Goal: Information Seeking & Learning: Understand process/instructions

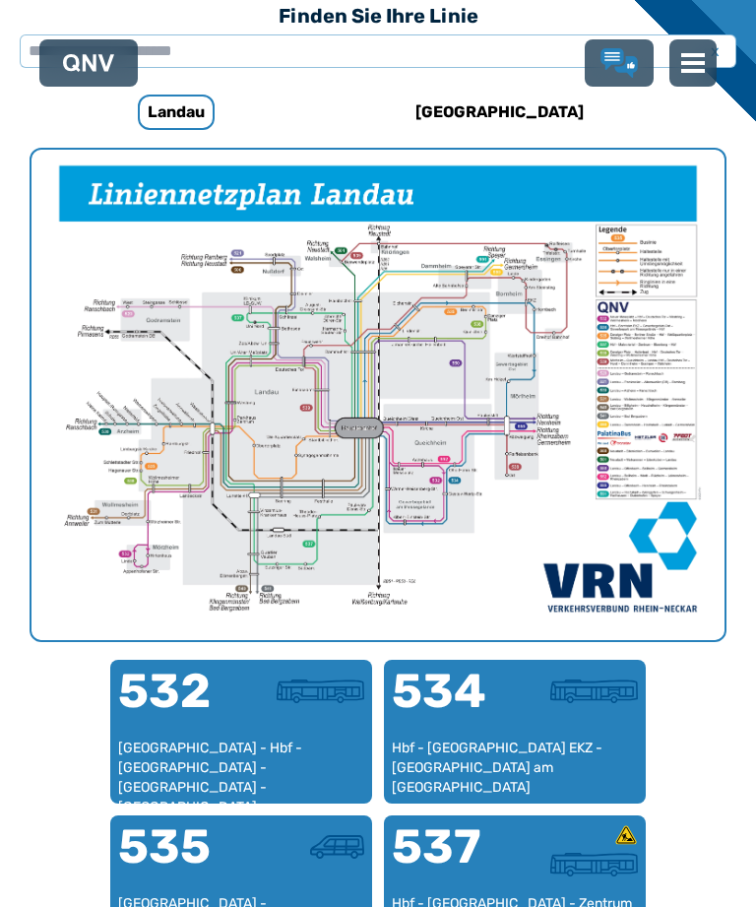
click at [219, 749] on div "[GEOGRAPHIC_DATA] - Hbf - [GEOGRAPHIC_DATA] - [GEOGRAPHIC_DATA] - [GEOGRAPHIC_D…" at bounding box center [241, 767] width 246 height 58
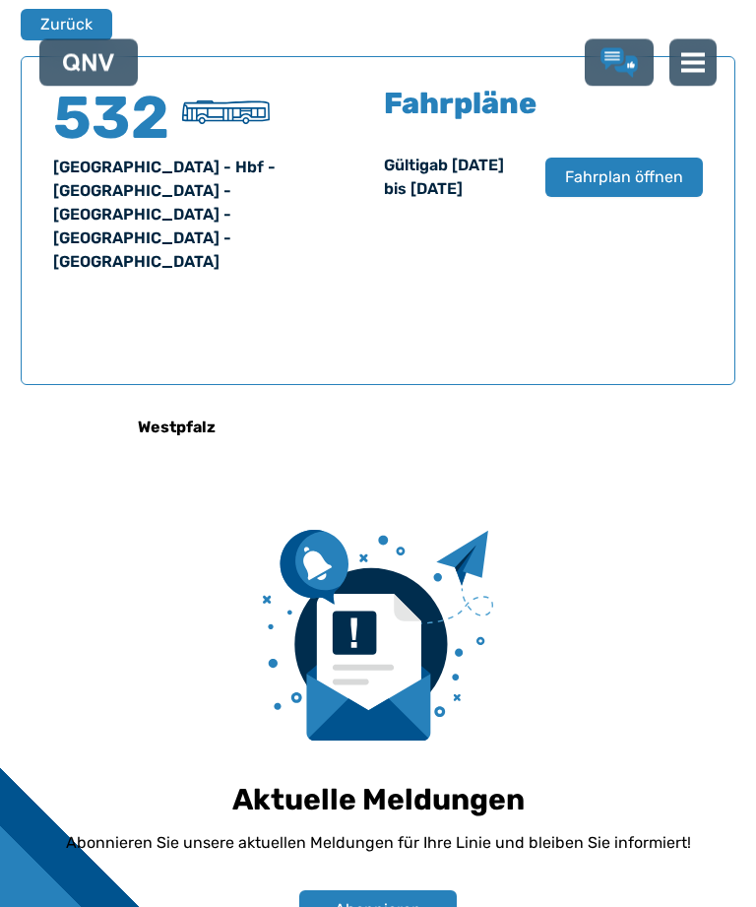
scroll to position [1260, 0]
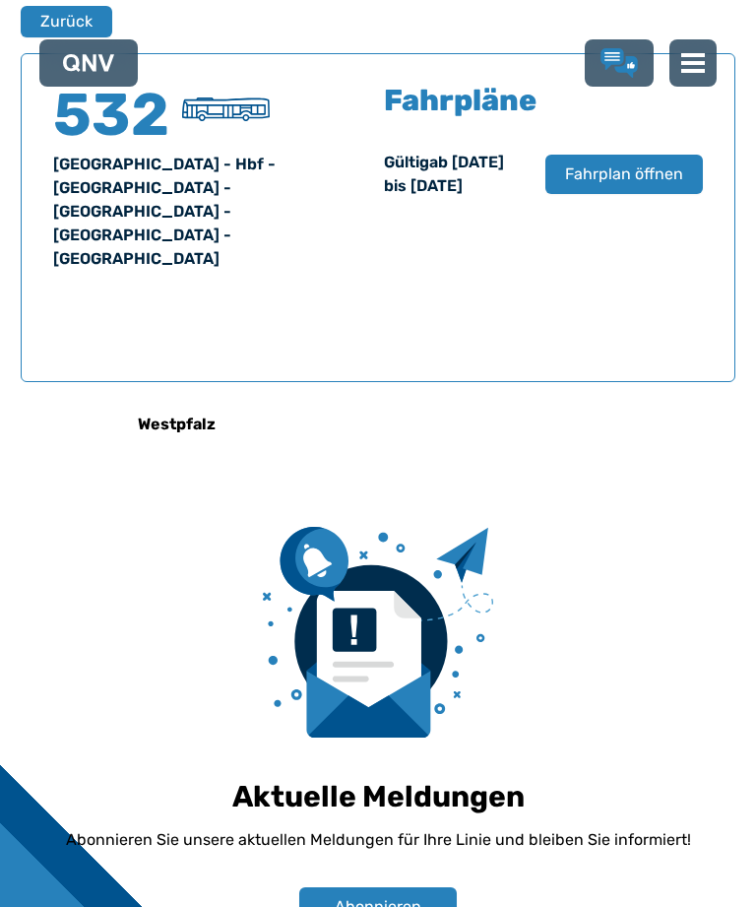
click at [611, 194] on button "Fahrplan öffnen" at bounding box center [624, 174] width 158 height 39
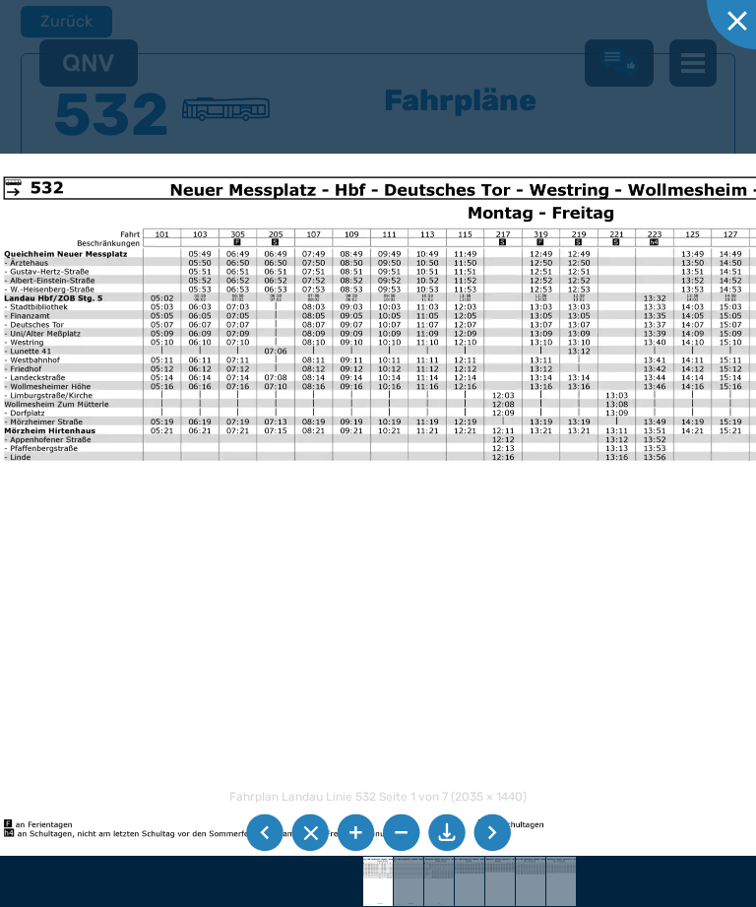
click at [266, 834] on li at bounding box center [264, 832] width 37 height 37
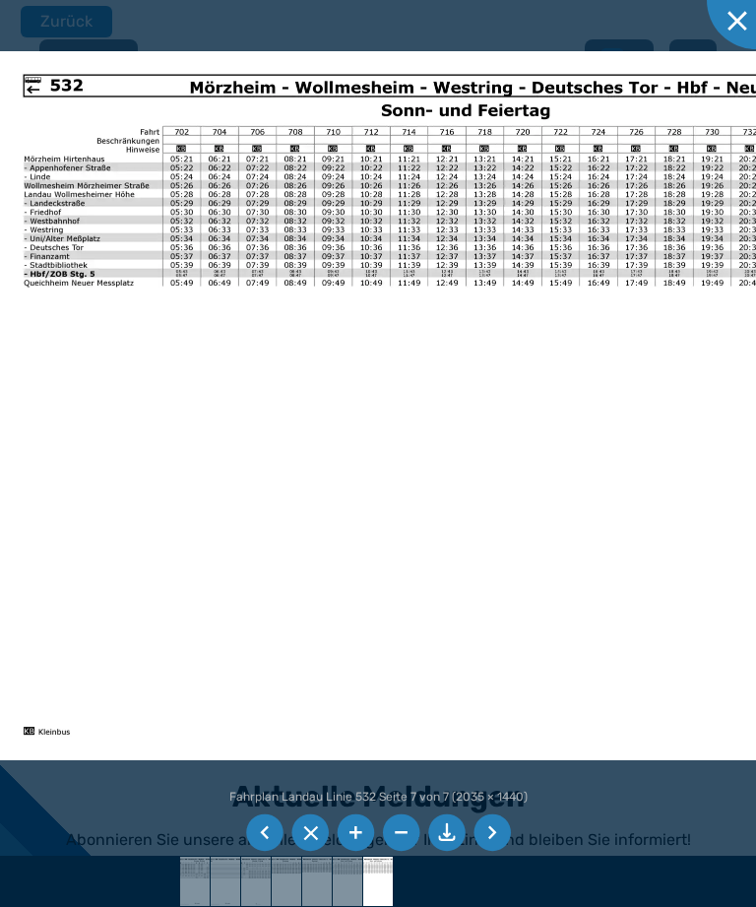
click at [262, 836] on li at bounding box center [264, 832] width 37 height 37
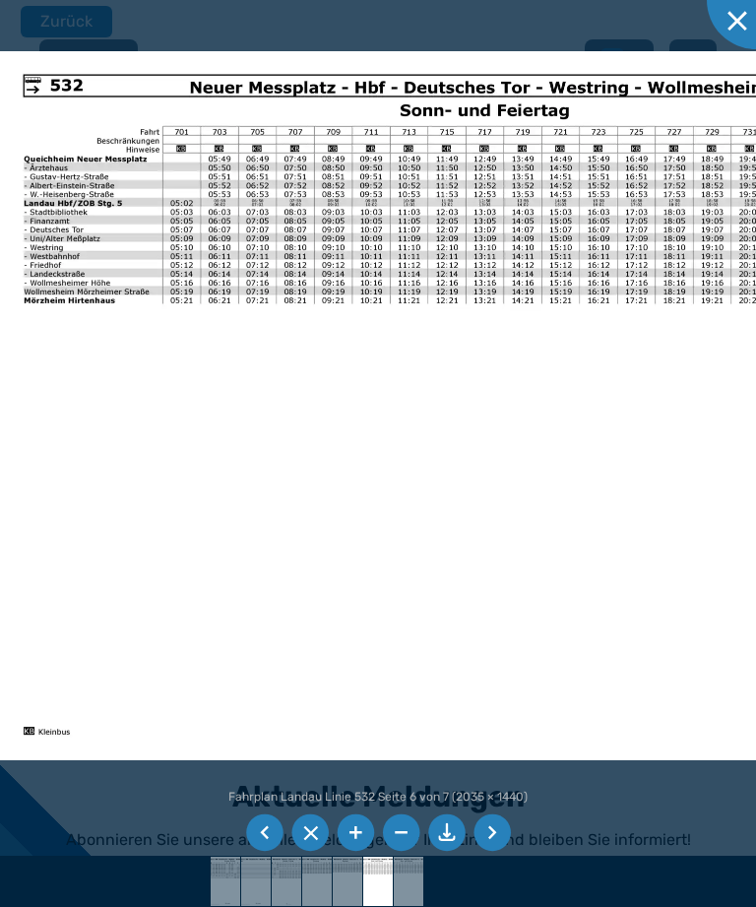
click at [263, 830] on li at bounding box center [264, 832] width 37 height 37
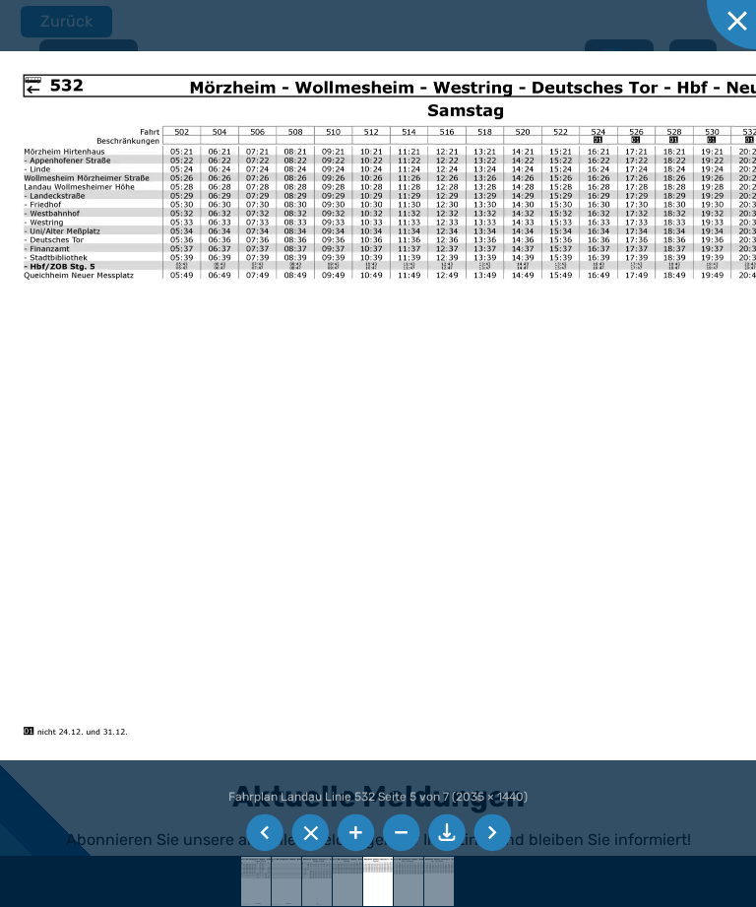
click at [270, 827] on li at bounding box center [264, 832] width 37 height 37
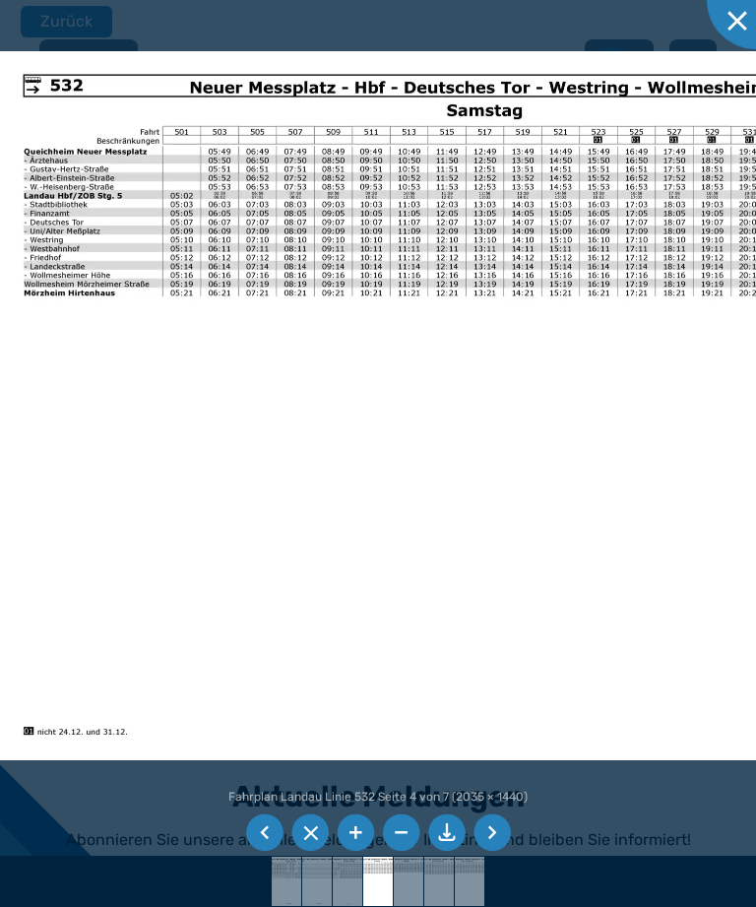
click at [270, 827] on li at bounding box center [264, 832] width 37 height 37
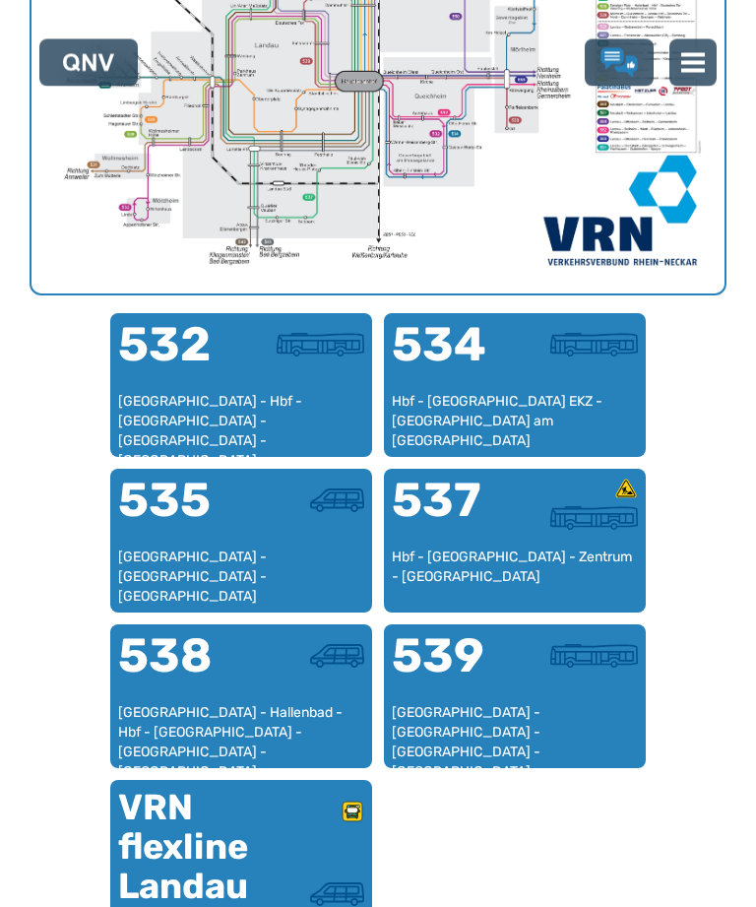
scroll to position [954, 0]
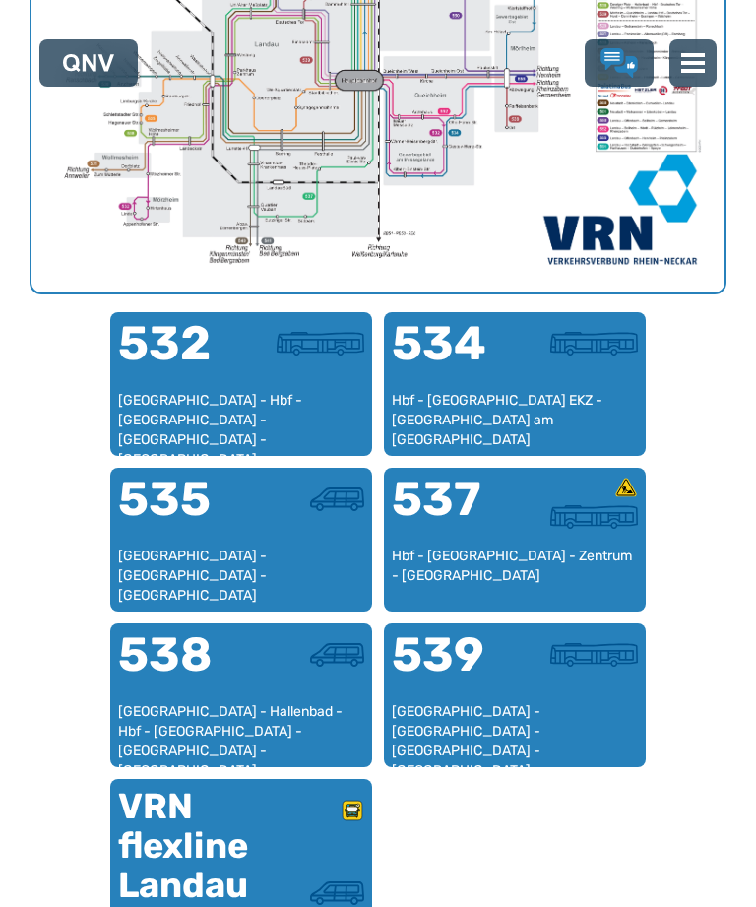
click at [510, 704] on div "[GEOGRAPHIC_DATA] - [GEOGRAPHIC_DATA] - [GEOGRAPHIC_DATA] - [GEOGRAPHIC_DATA] -…" at bounding box center [515, 731] width 246 height 58
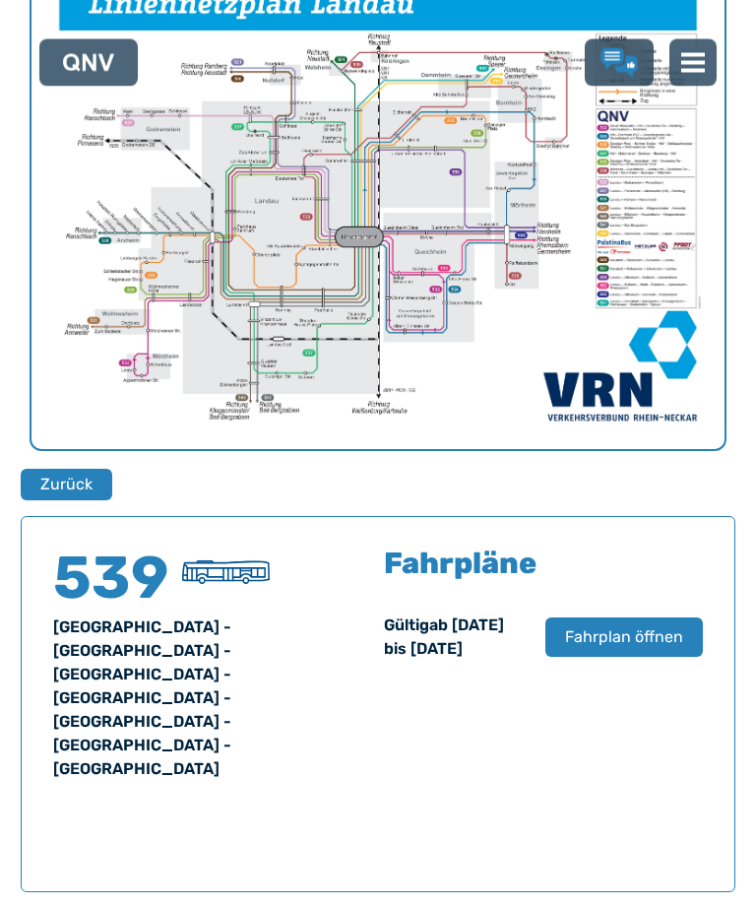
scroll to position [1260, 0]
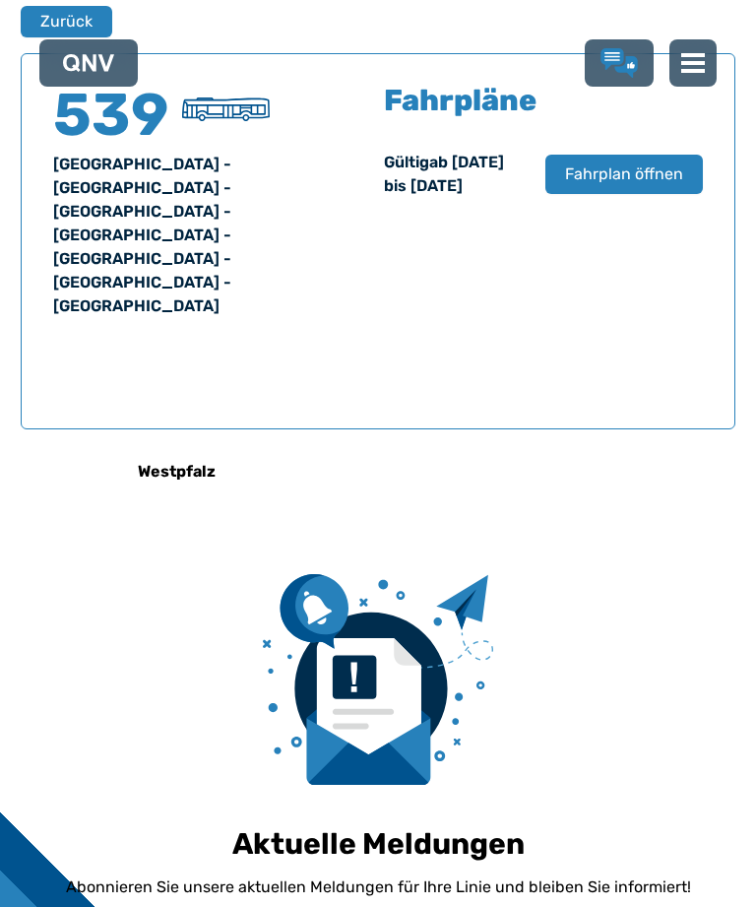
click at [609, 186] on span "Fahrplan öffnen" at bounding box center [624, 174] width 118 height 24
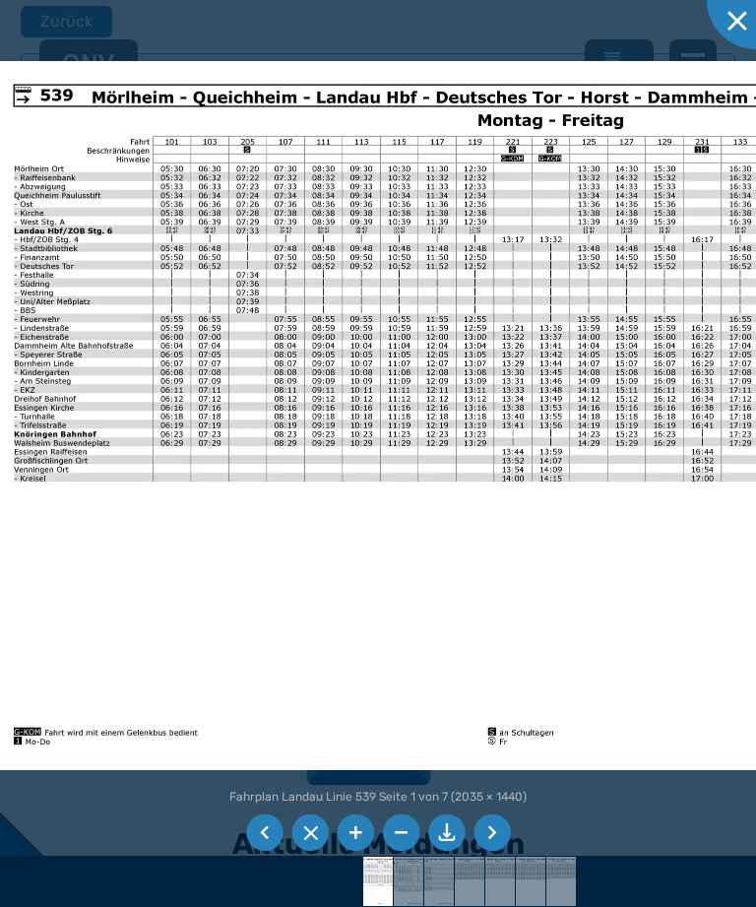
click at [643, 111] on img at bounding box center [491, 415] width 1002 height 709
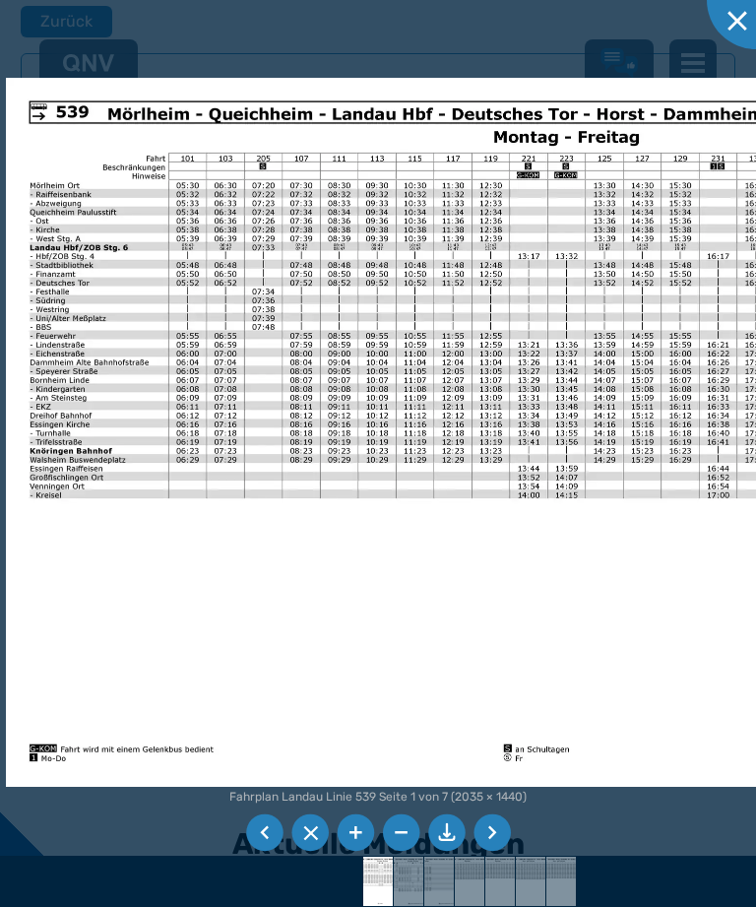
click at [253, 852] on li at bounding box center [264, 832] width 37 height 37
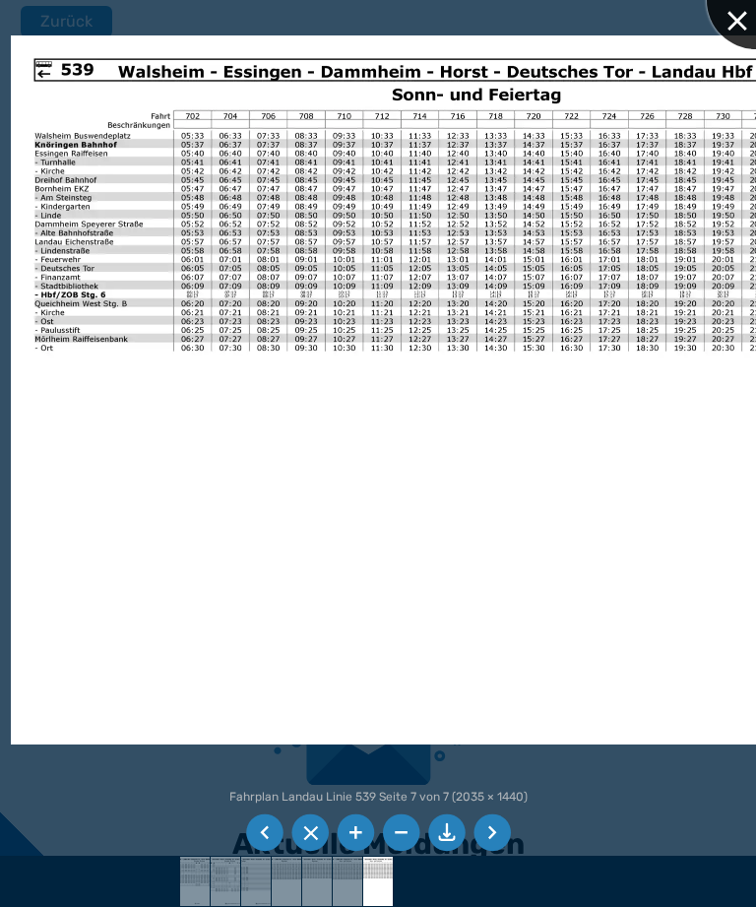
click at [724, 35] on div at bounding box center [756, 0] width 98 height 98
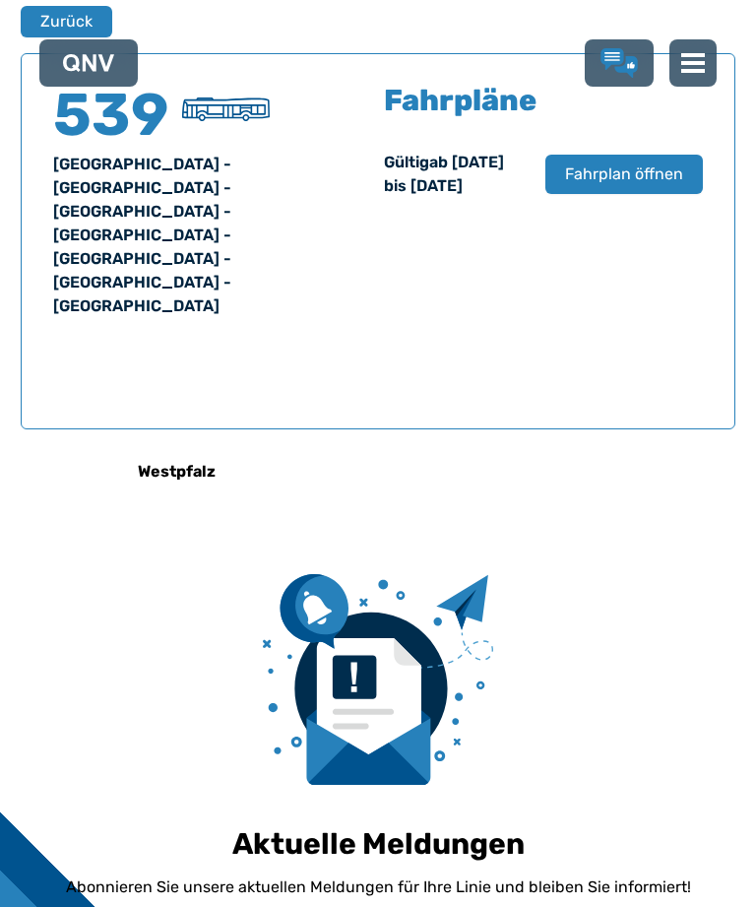
click at [57, 37] on button "Zurück" at bounding box center [67, 22] width 92 height 32
